Goal: Find contact information: Find contact information

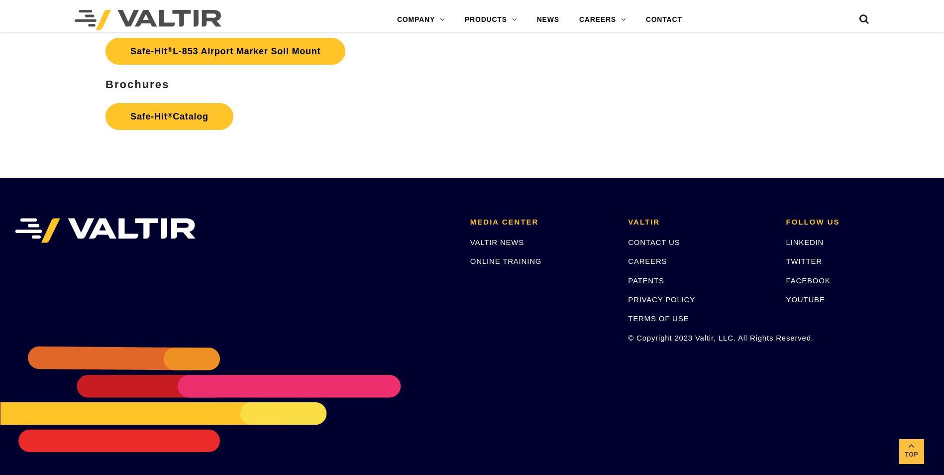
scroll to position [4852, 0]
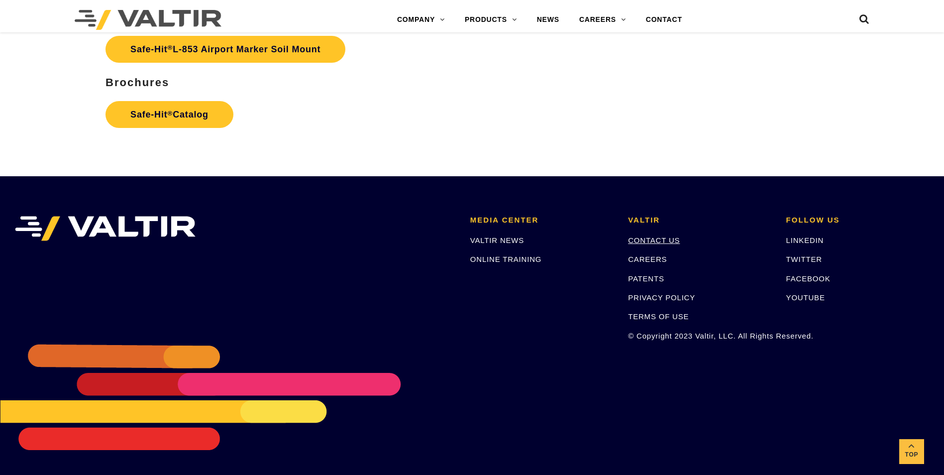
click at [650, 241] on link "CONTACT US" at bounding box center [654, 240] width 52 height 8
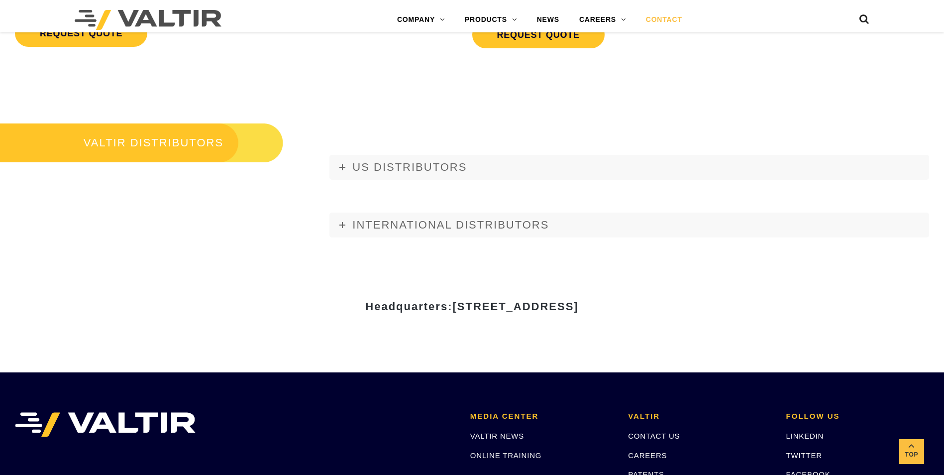
scroll to position [1194, 0]
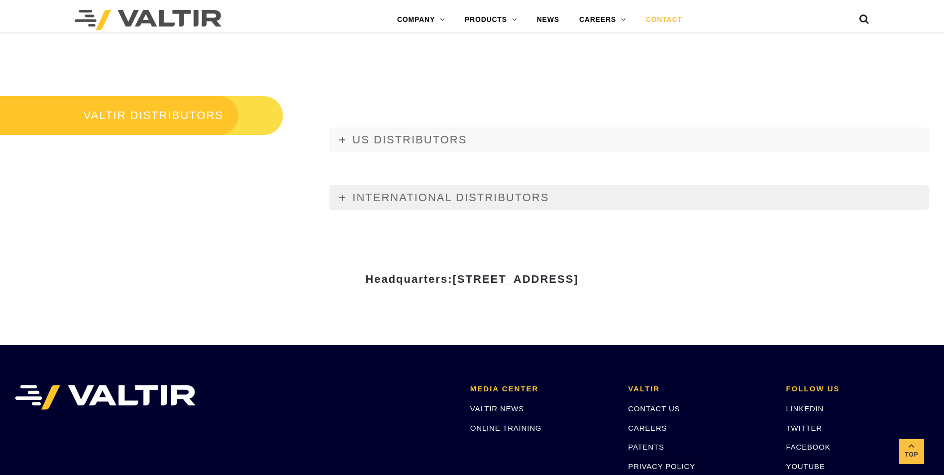
click at [343, 200] on icon at bounding box center [342, 198] width 6 height 6
